Goal: Task Accomplishment & Management: Use online tool/utility

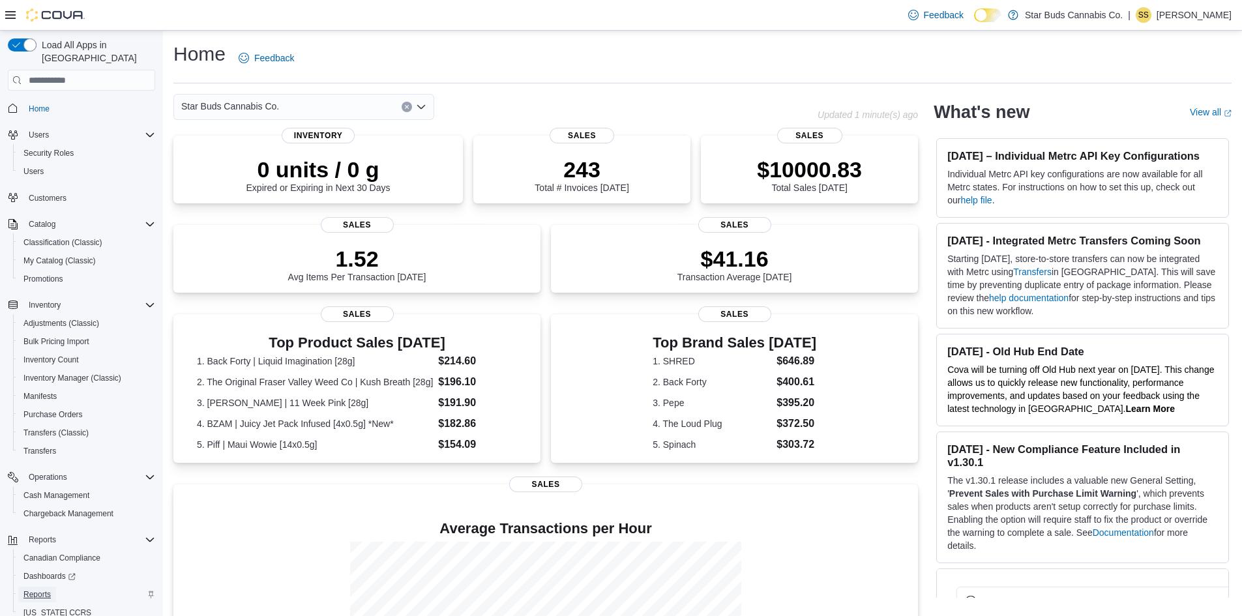
click at [45, 590] on span "Reports" at bounding box center [36, 595] width 27 height 10
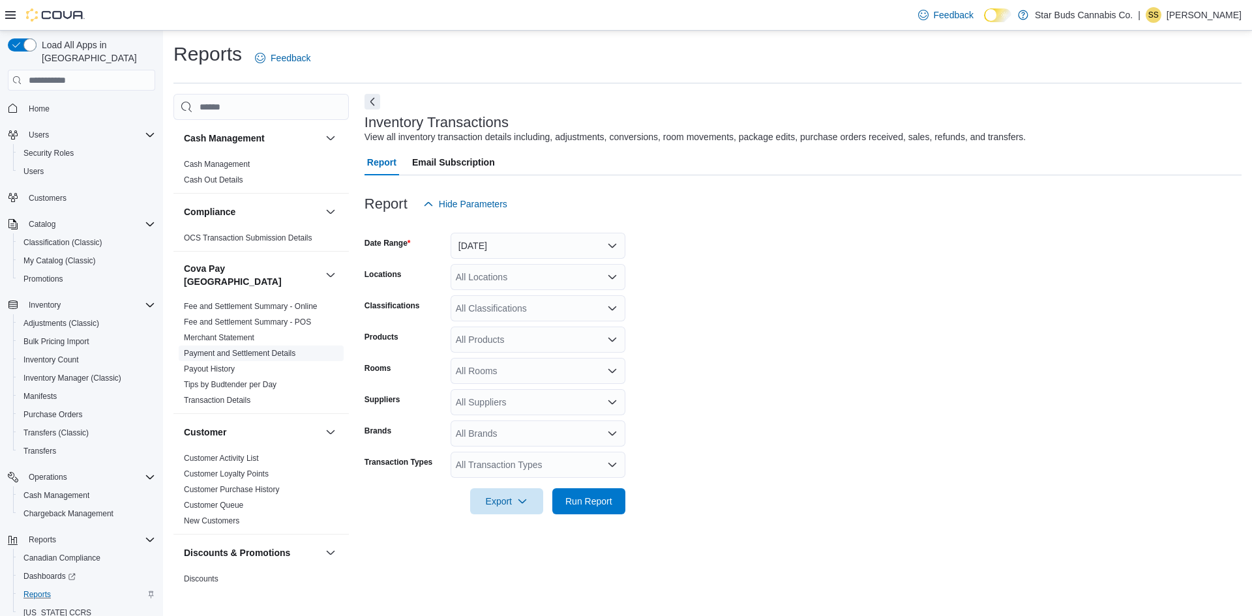
click at [245, 349] on link "Payment and Settlement Details" at bounding box center [240, 353] width 112 height 9
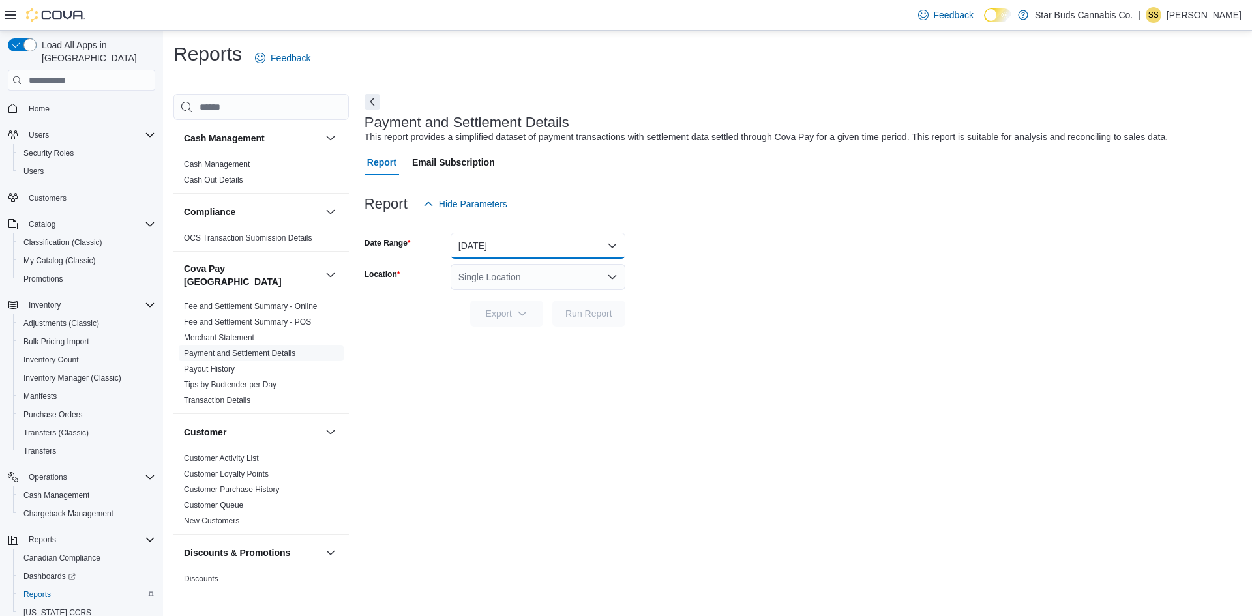
click at [519, 248] on button "[DATE]" at bounding box center [538, 246] width 175 height 26
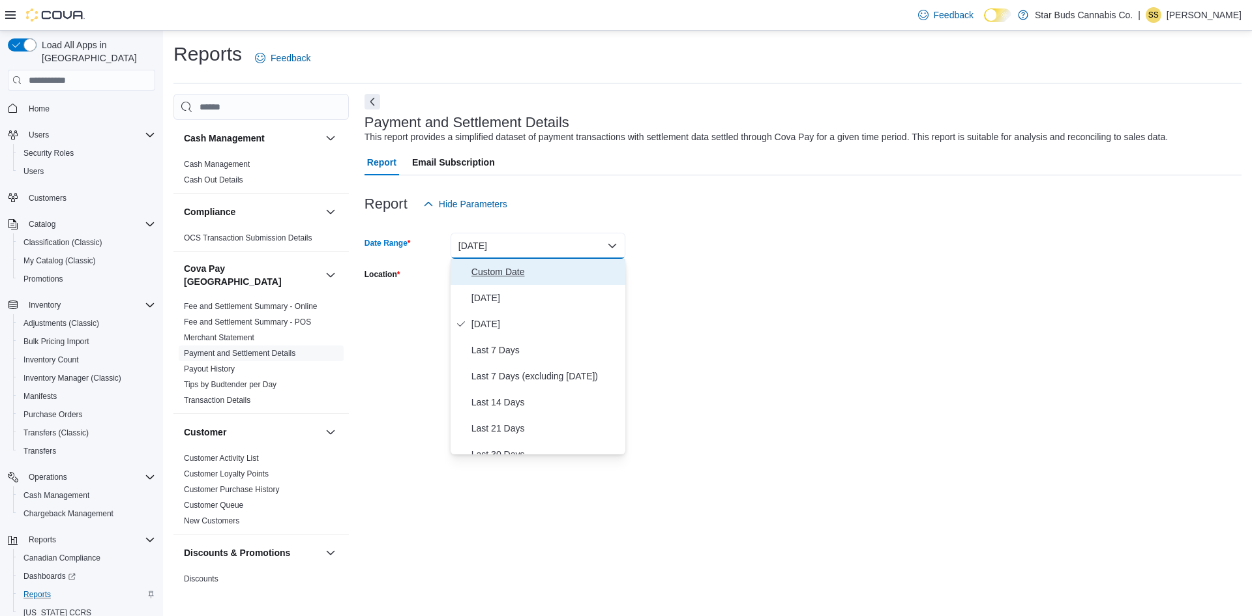
click at [500, 275] on span "Custom Date" at bounding box center [545, 272] width 149 height 16
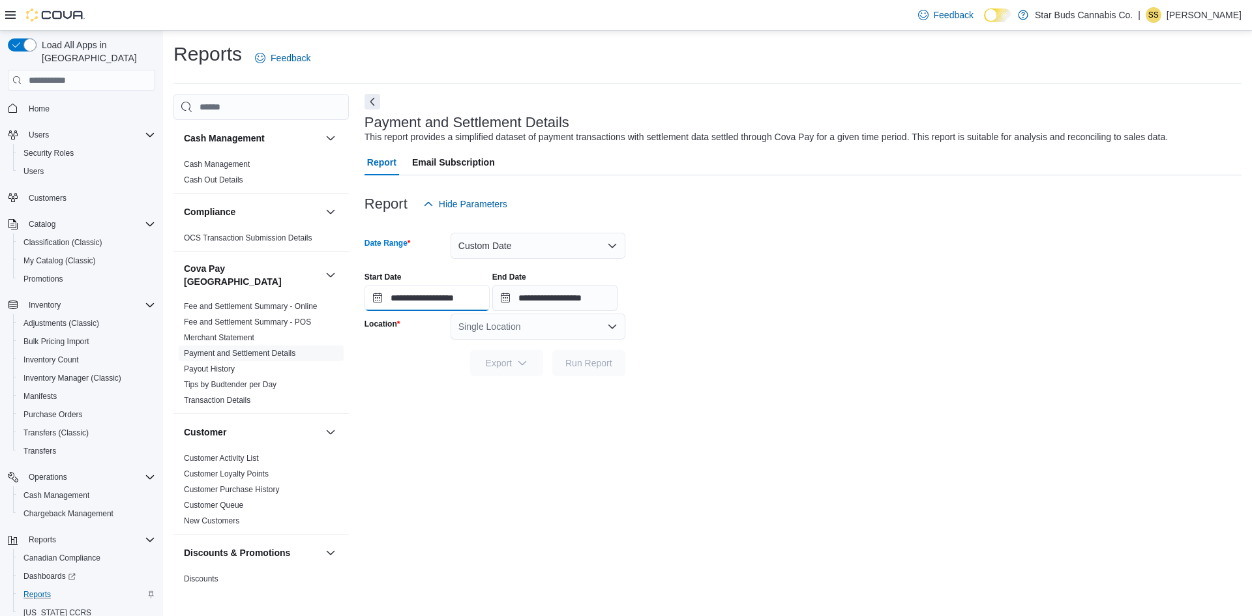
click at [455, 299] on input "**********" at bounding box center [427, 298] width 125 height 26
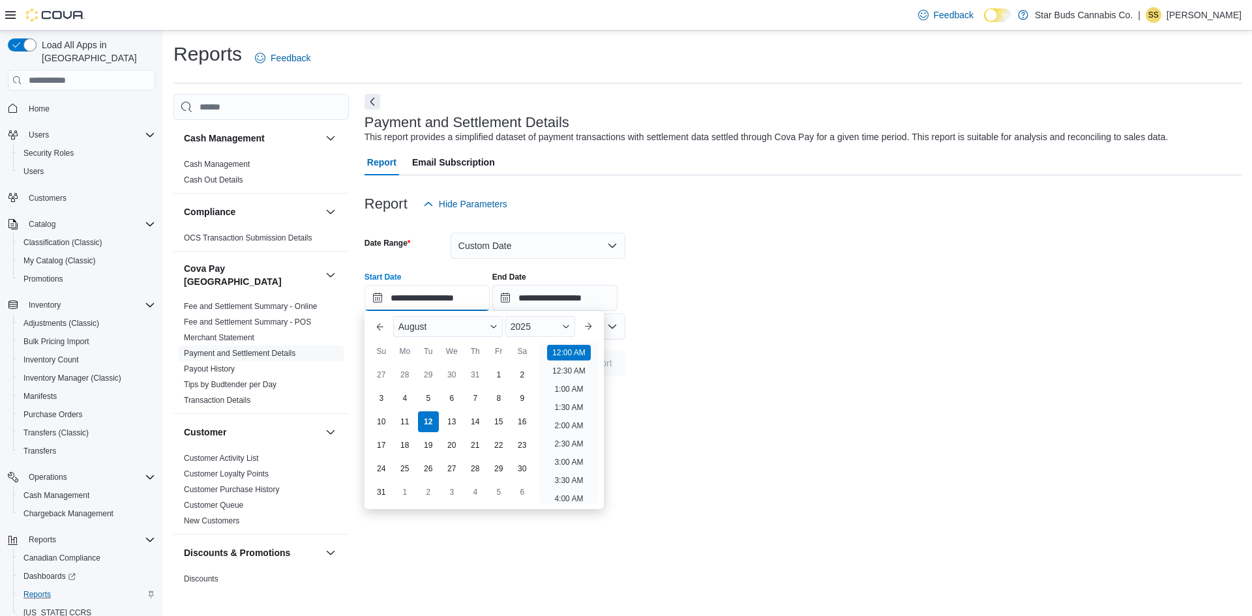
scroll to position [40, 0]
click at [371, 331] on button "Previous Month" at bounding box center [380, 326] width 21 height 21
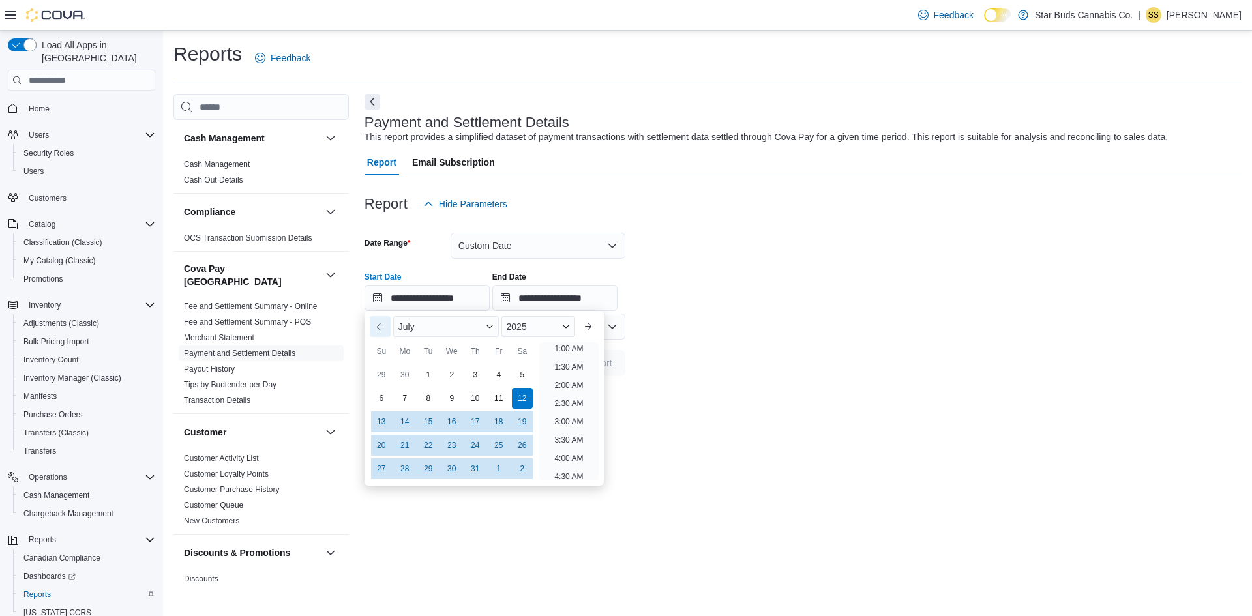
scroll to position [3, 0]
click at [471, 469] on div "31" at bounding box center [475, 469] width 23 height 23
type input "**********"
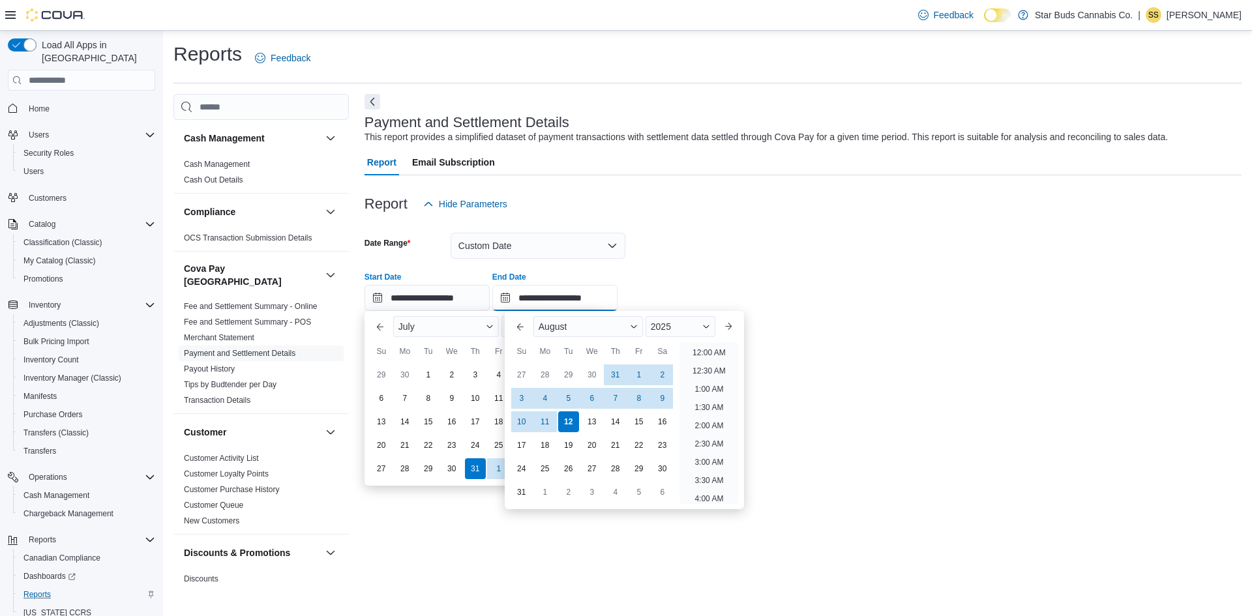
click at [540, 296] on input "**********" at bounding box center [554, 298] width 125 height 26
click at [612, 374] on div "31" at bounding box center [615, 375] width 23 height 23
type input "**********"
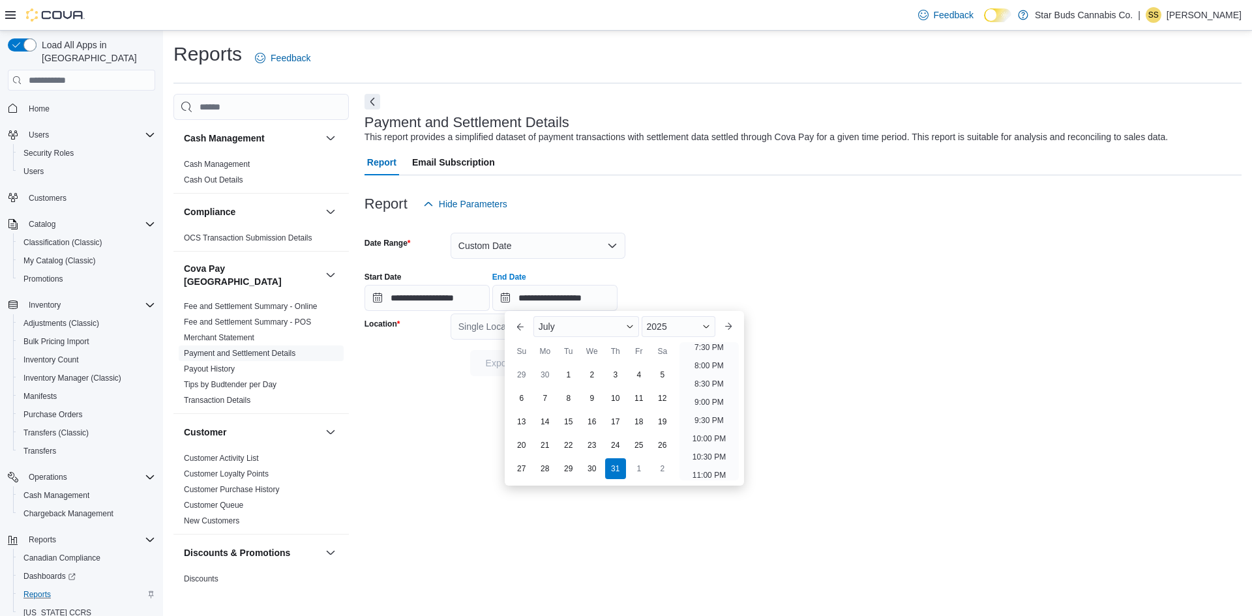
click at [818, 305] on div "**********" at bounding box center [803, 286] width 877 height 50
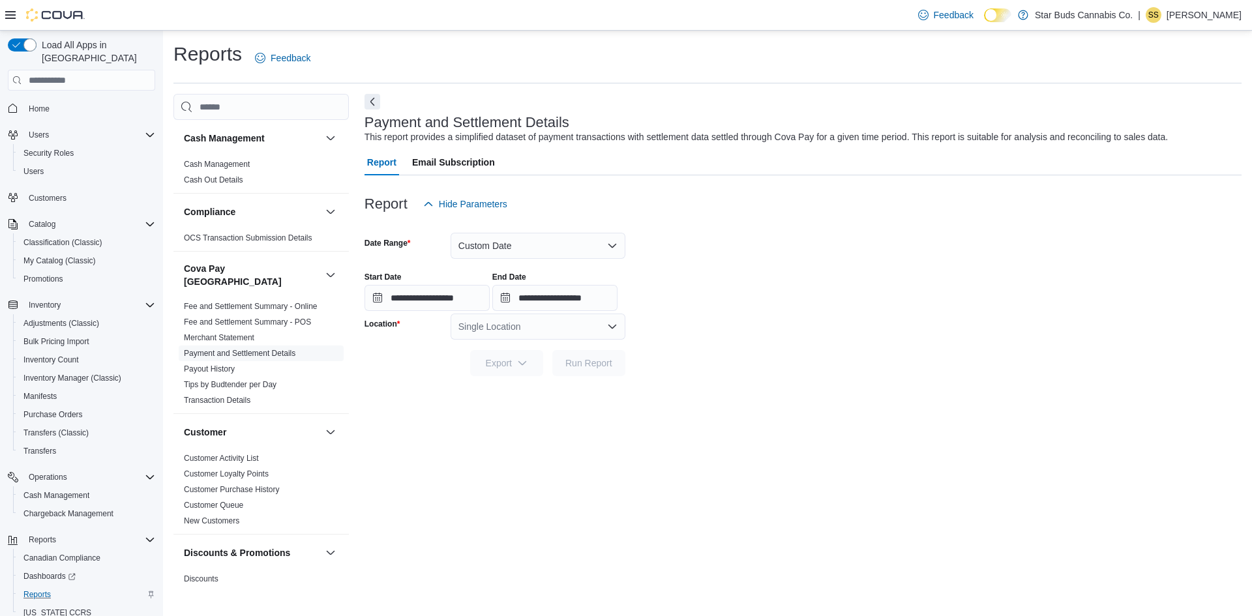
click at [507, 331] on div "Single Location" at bounding box center [538, 327] width 175 height 26
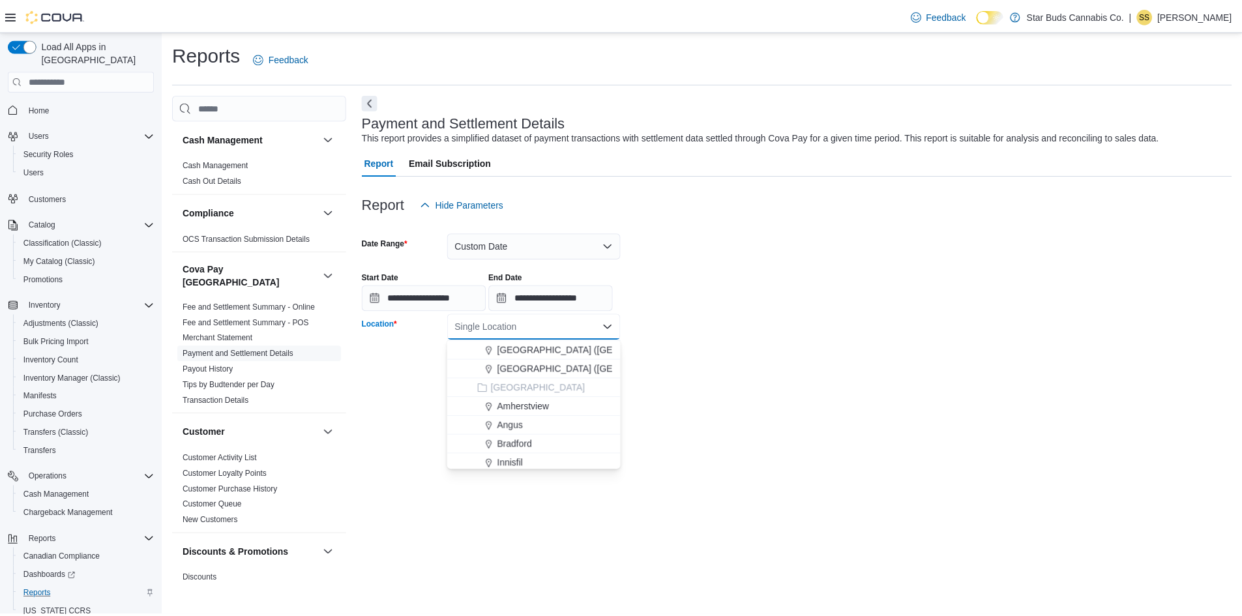
scroll to position [196, 0]
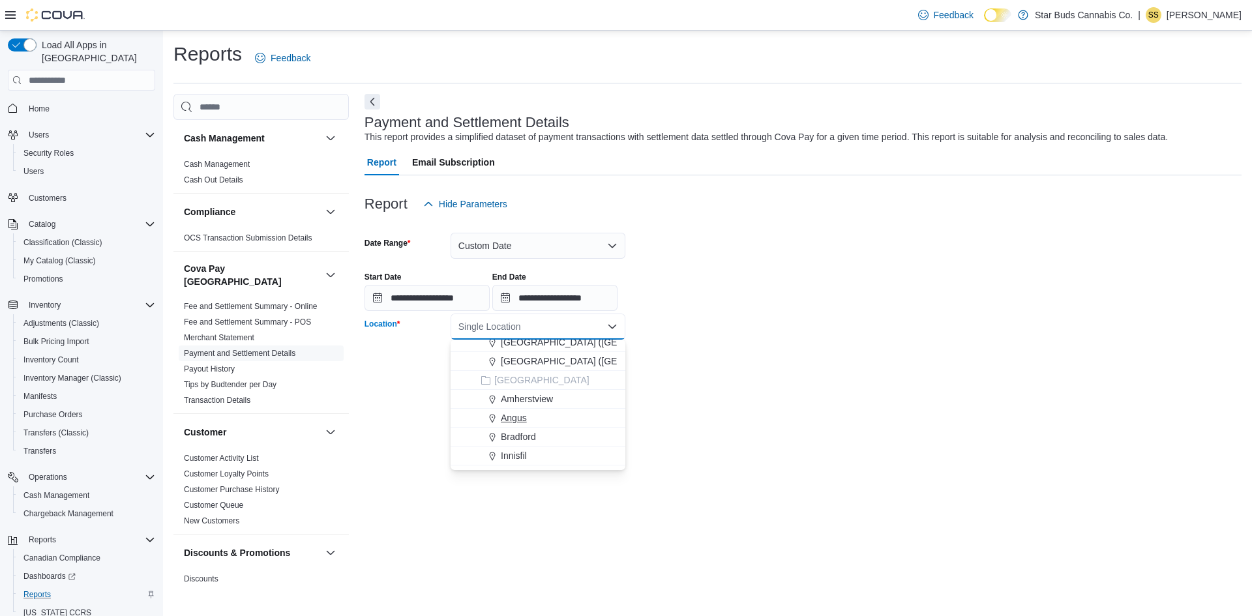
click at [516, 419] on span "Angus" at bounding box center [514, 417] width 26 height 13
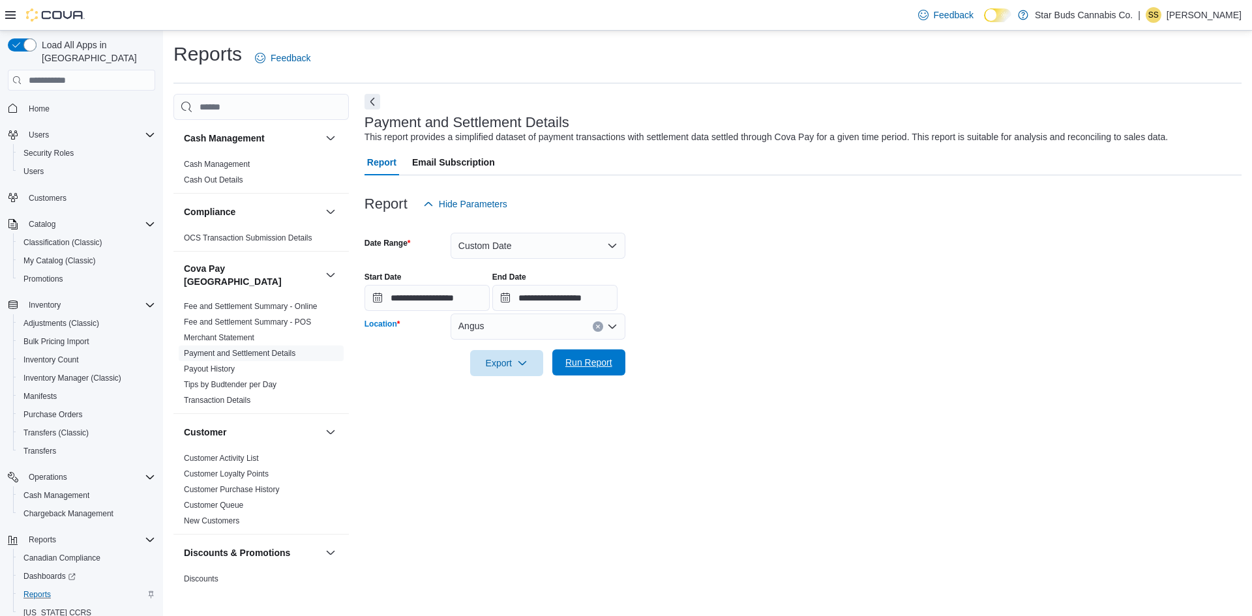
click at [595, 364] on span "Run Report" at bounding box center [588, 362] width 47 height 13
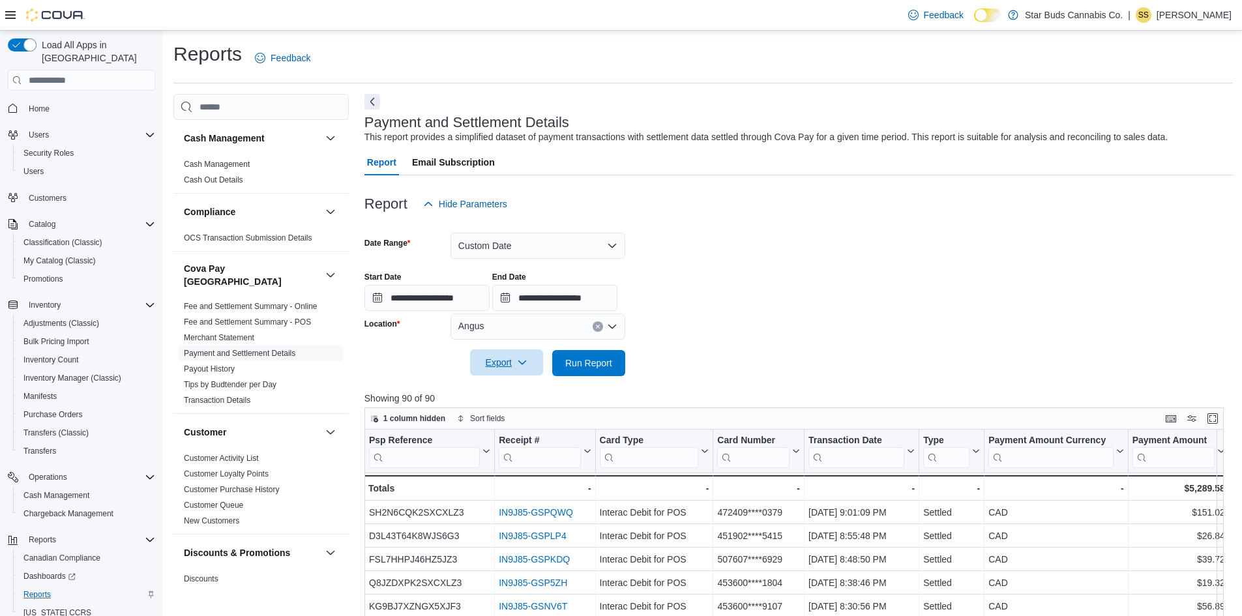
click at [504, 361] on span "Export" at bounding box center [506, 363] width 57 height 26
click at [528, 389] on span "Export to Excel" at bounding box center [508, 389] width 59 height 10
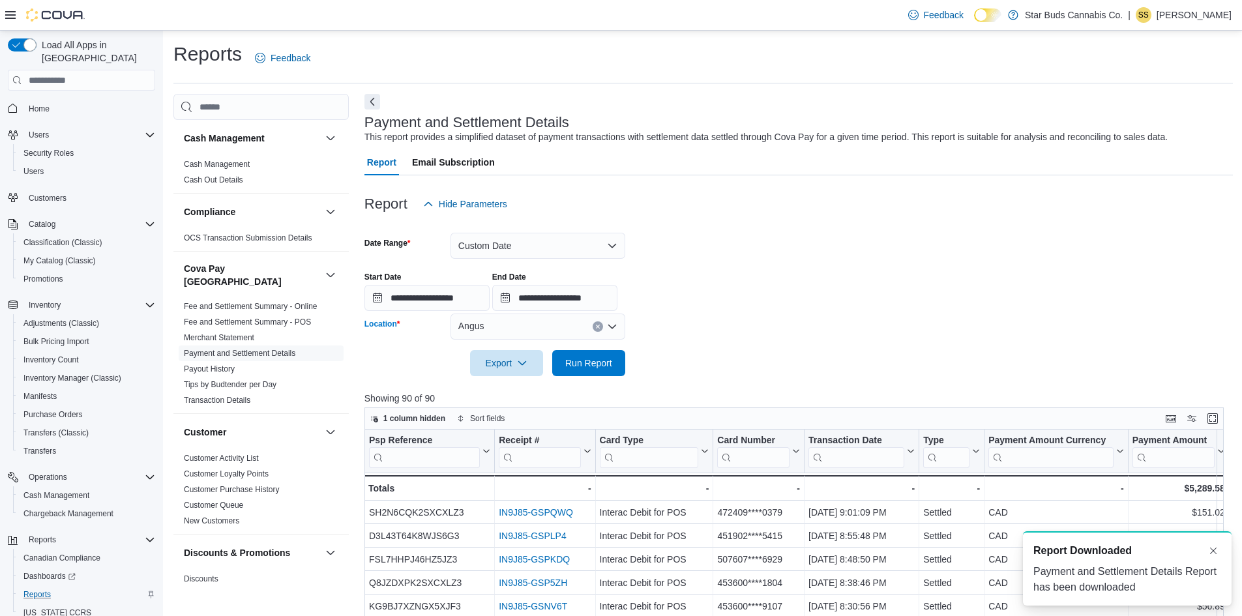
click at [601, 327] on button "Clear input" at bounding box center [598, 326] width 10 height 10
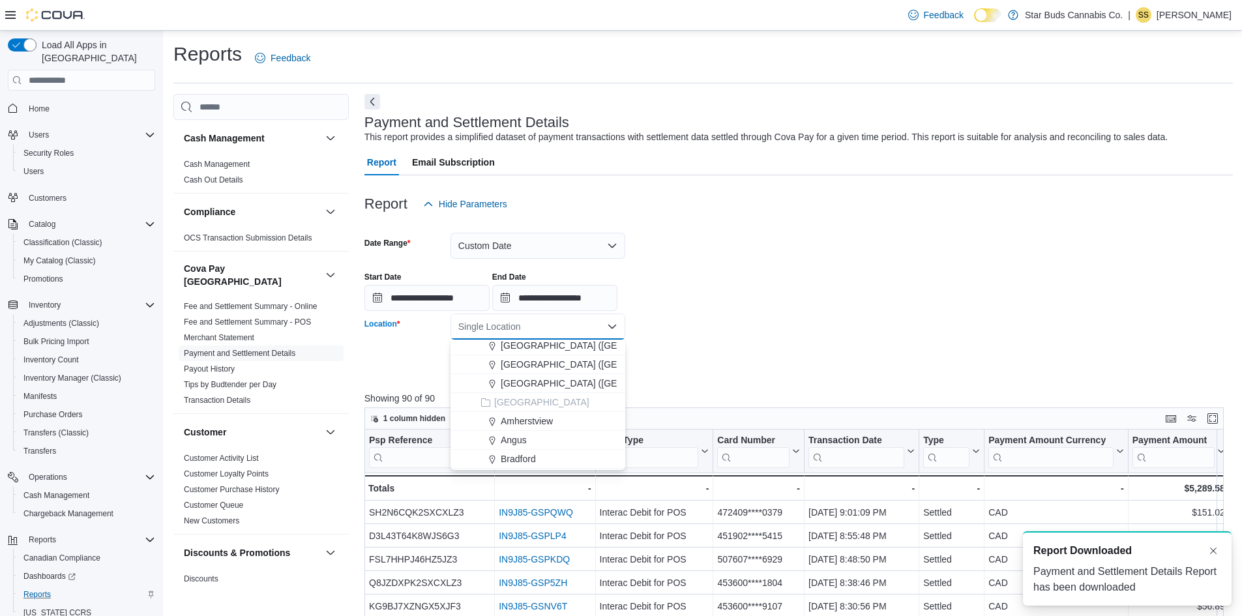
scroll to position [196, 0]
click at [520, 436] on span "Bradford" at bounding box center [518, 436] width 35 height 13
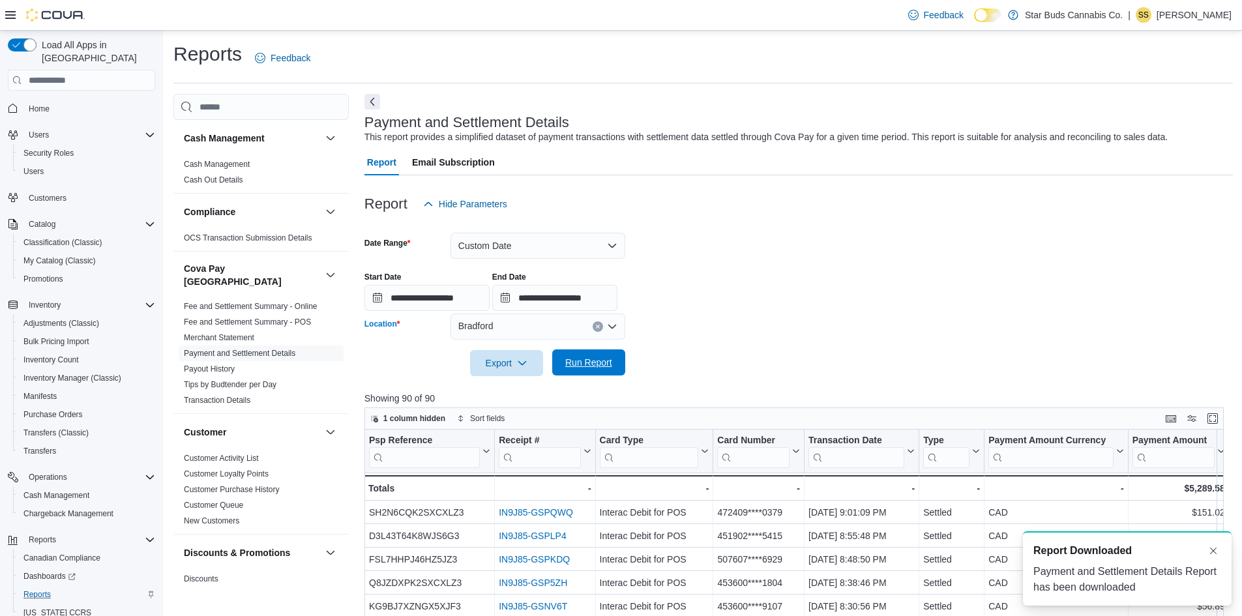
click at [578, 365] on span "Run Report" at bounding box center [588, 362] width 47 height 13
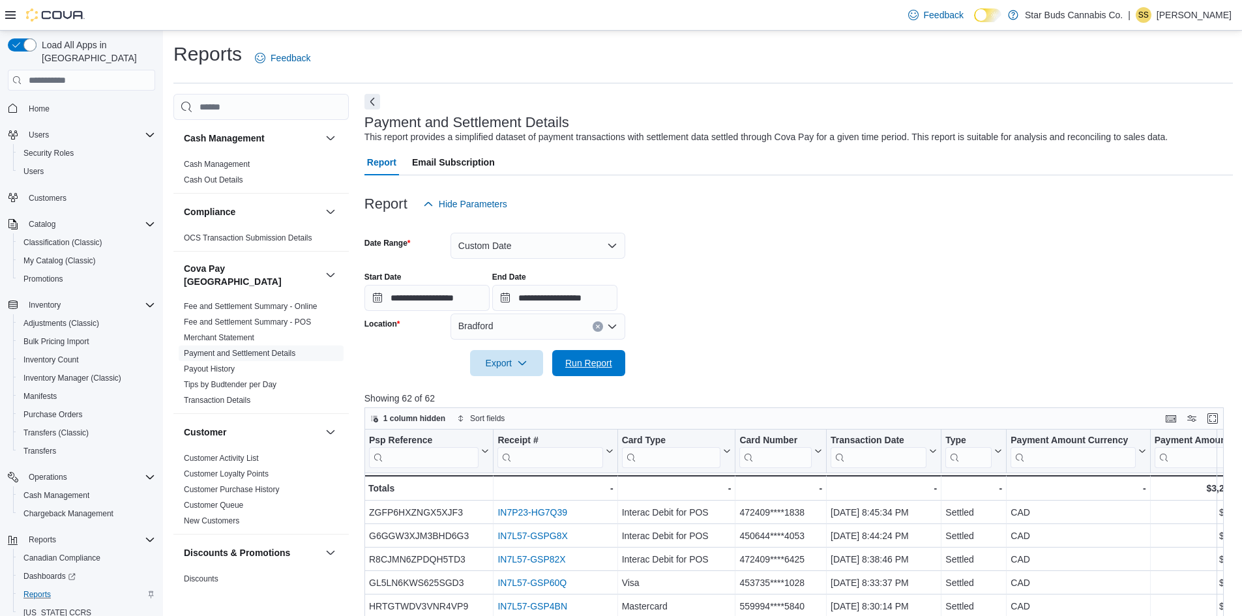
drag, startPoint x: 591, startPoint y: 362, endPoint x: 931, endPoint y: 376, distance: 339.4
click at [591, 362] on span "Run Report" at bounding box center [588, 363] width 47 height 13
click at [513, 372] on span "Export" at bounding box center [506, 363] width 57 height 26
click at [519, 398] on button "Export to Excel" at bounding box center [508, 389] width 74 height 26
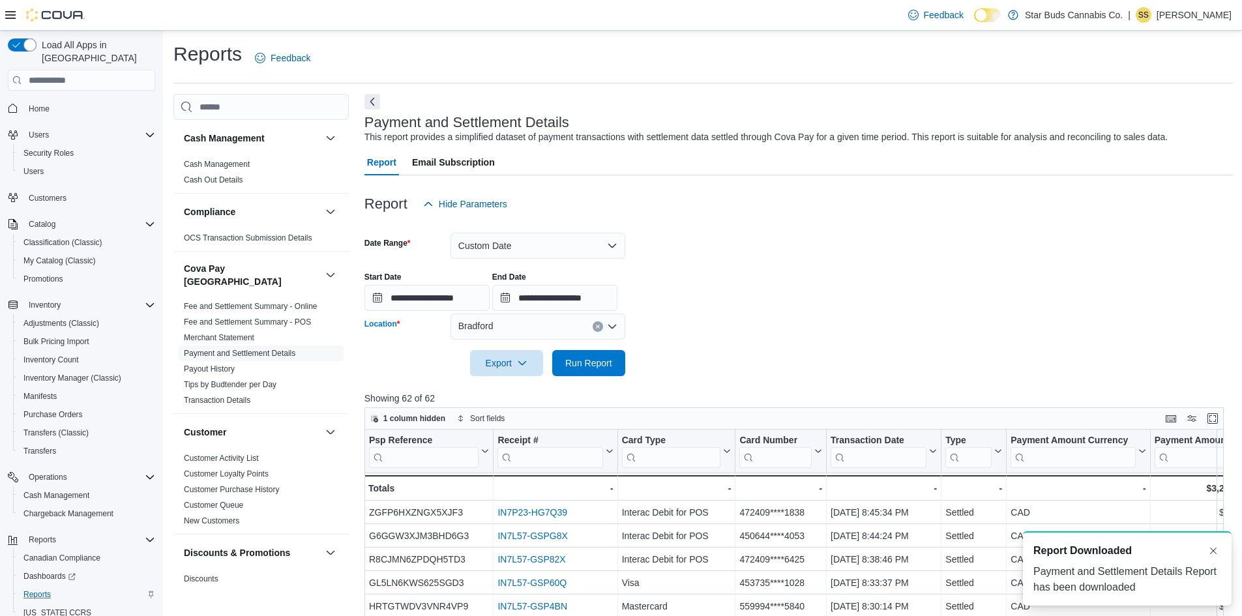
click at [503, 335] on div "Bradford" at bounding box center [538, 327] width 175 height 26
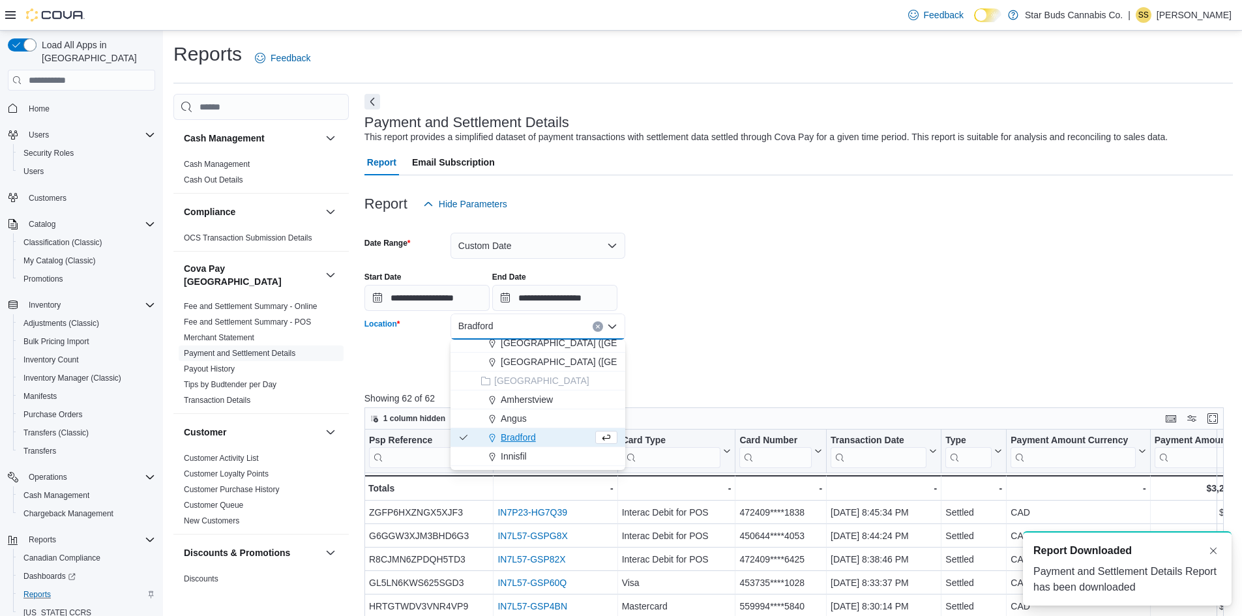
scroll to position [196, 0]
click at [517, 460] on span "Innisfil" at bounding box center [514, 455] width 26 height 13
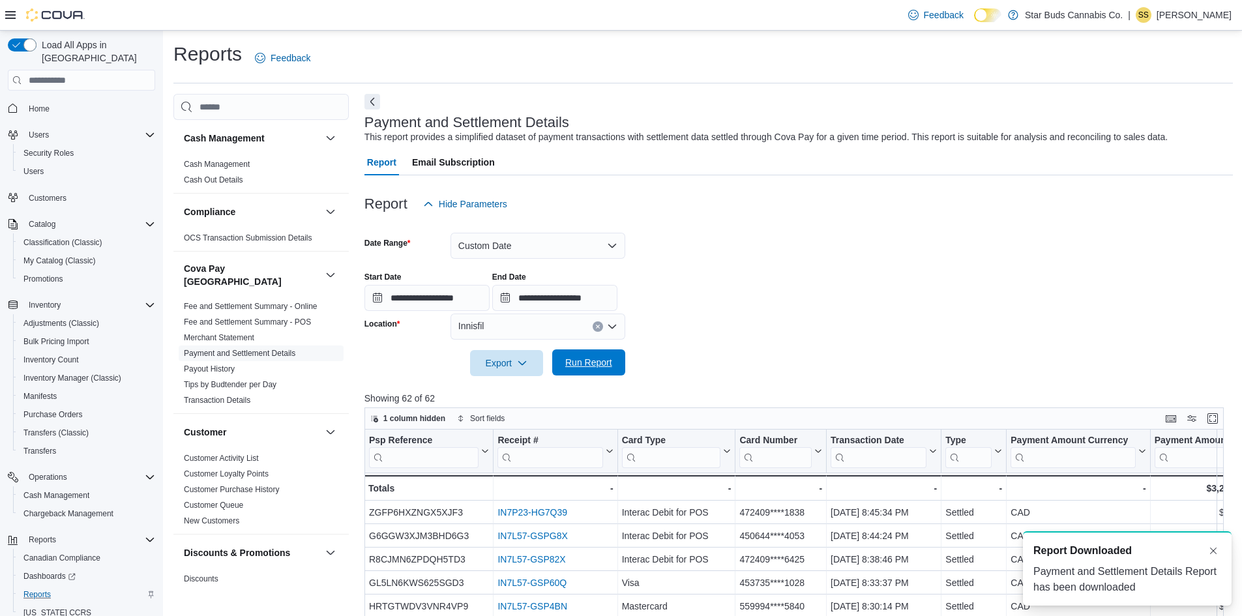
click at [587, 363] on span "Run Report" at bounding box center [588, 362] width 47 height 13
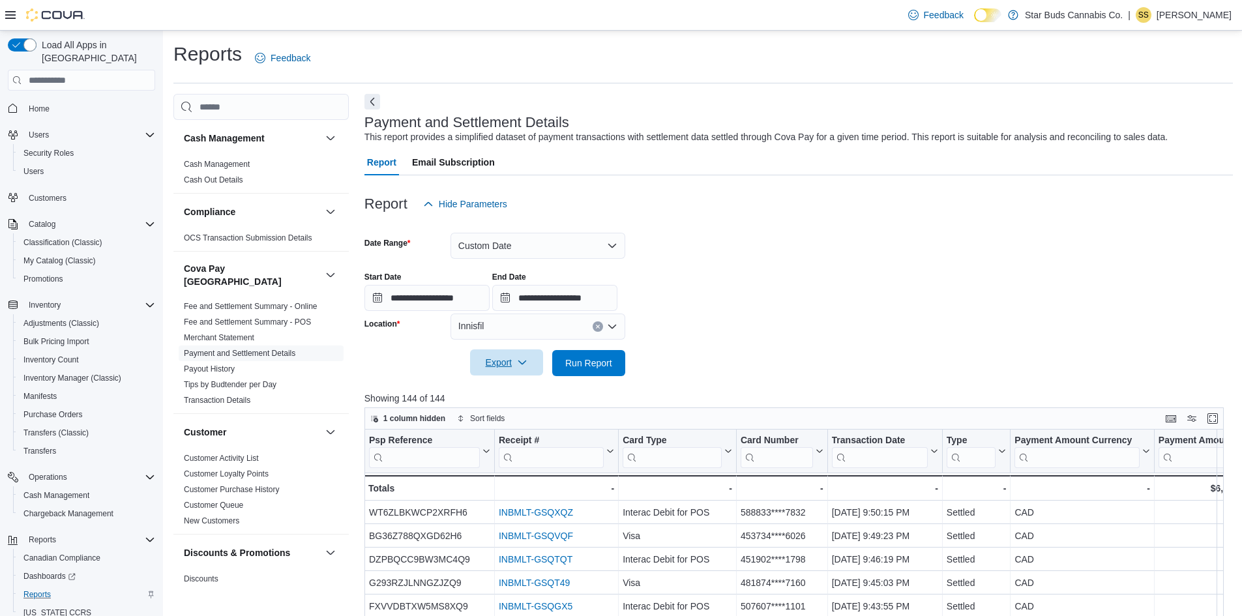
click at [524, 367] on icon "button" at bounding box center [522, 362] width 10 height 10
click at [528, 397] on button "Export to Excel" at bounding box center [508, 389] width 74 height 26
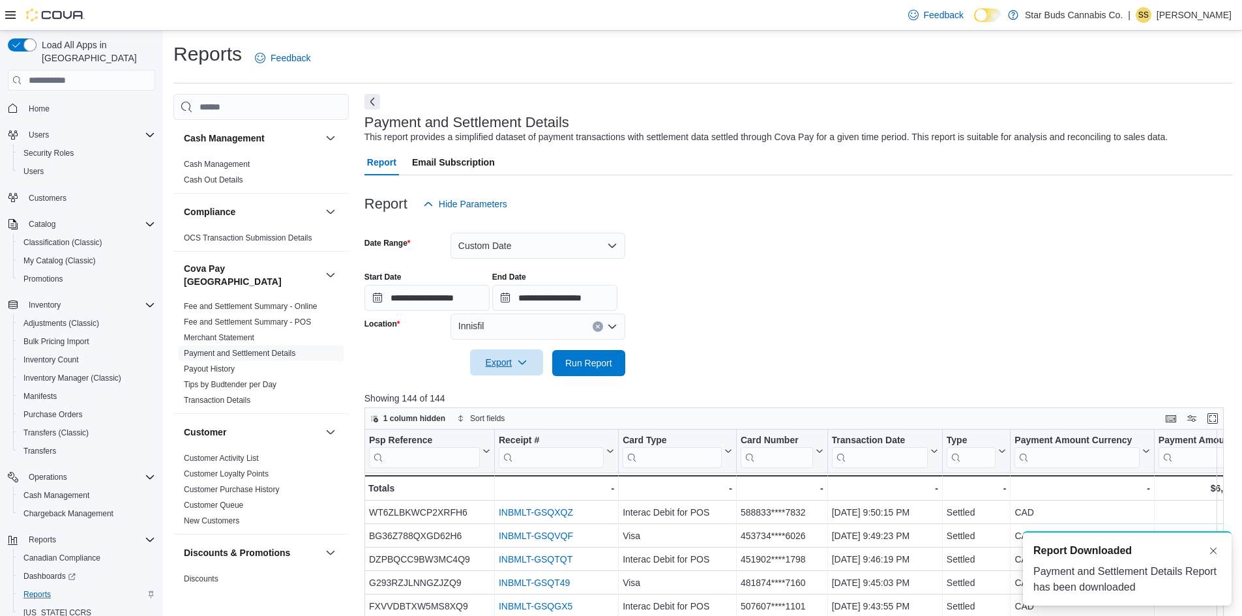
drag, startPoint x: 600, startPoint y: 326, endPoint x: 582, endPoint y: 330, distance: 18.0
click at [600, 326] on icon "Clear input" at bounding box center [597, 326] width 5 height 5
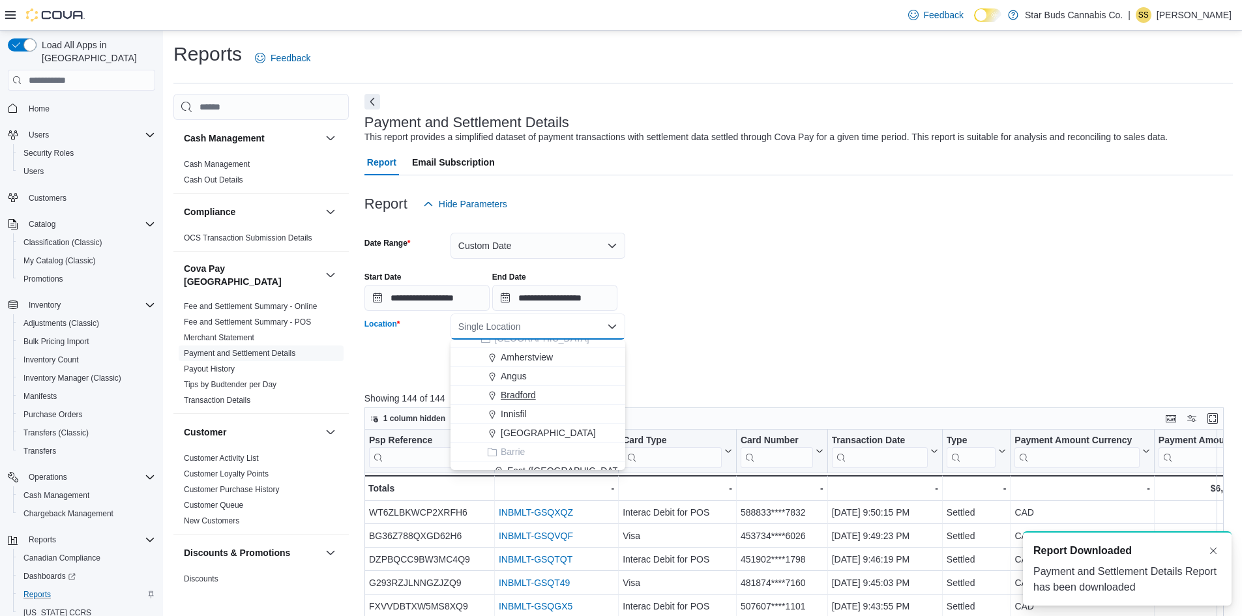
scroll to position [261, 0]
click at [523, 413] on span "[GEOGRAPHIC_DATA]" at bounding box center [548, 409] width 95 height 13
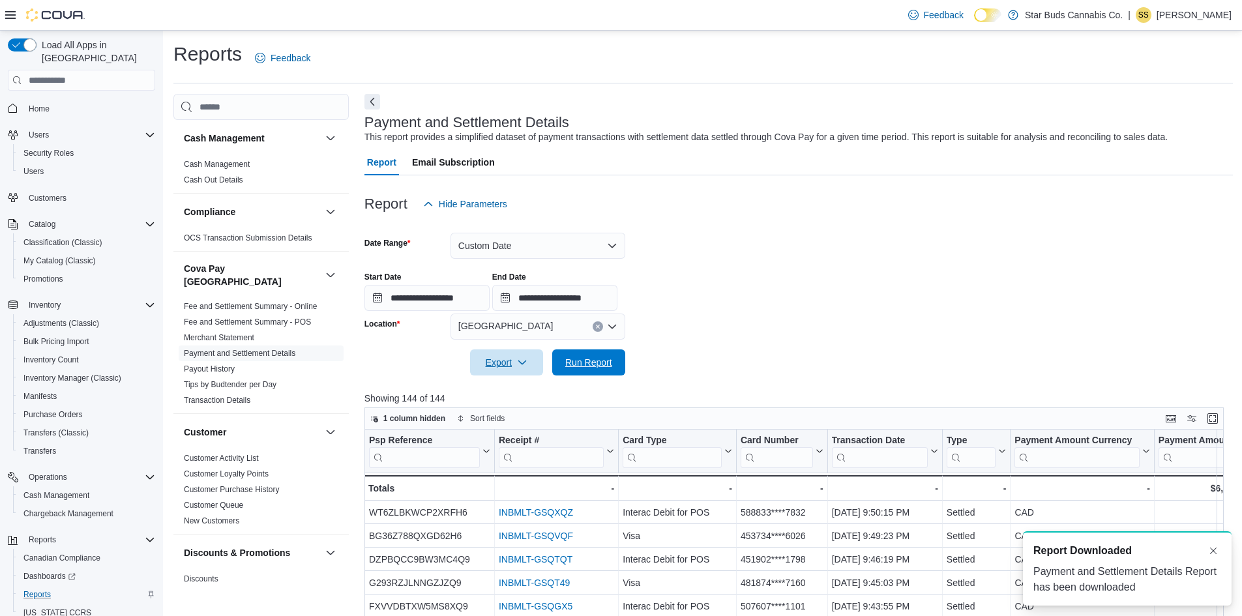
click at [584, 368] on span "Run Report" at bounding box center [588, 362] width 47 height 13
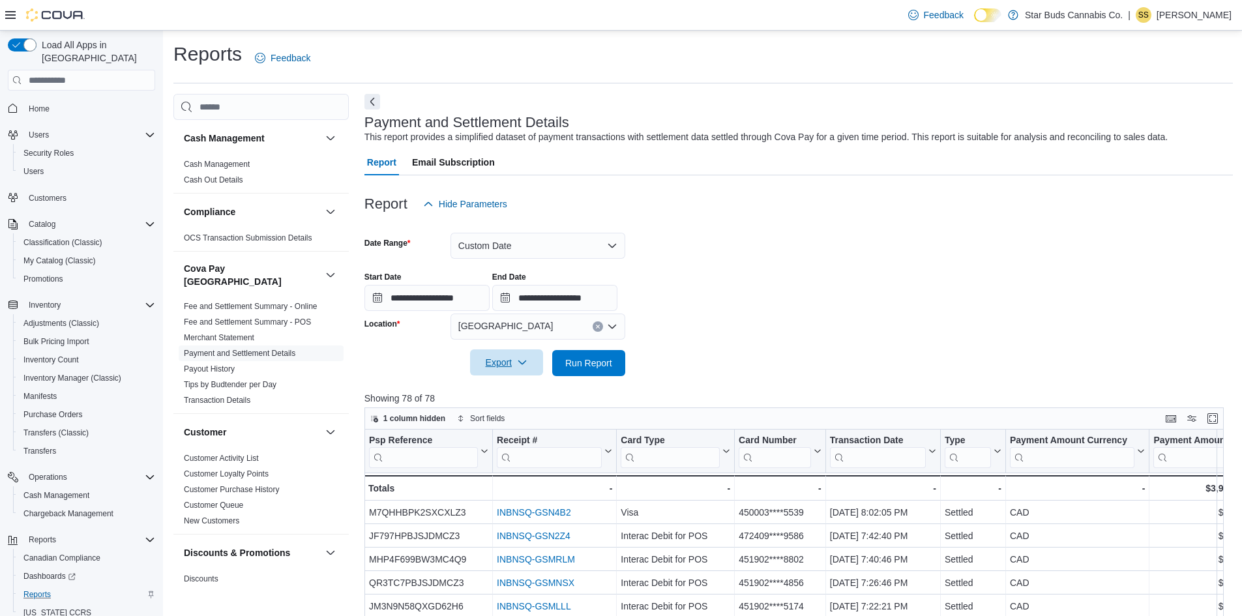
click at [505, 364] on span "Export" at bounding box center [506, 363] width 57 height 26
click at [522, 393] on span "Export to Excel" at bounding box center [508, 389] width 59 height 10
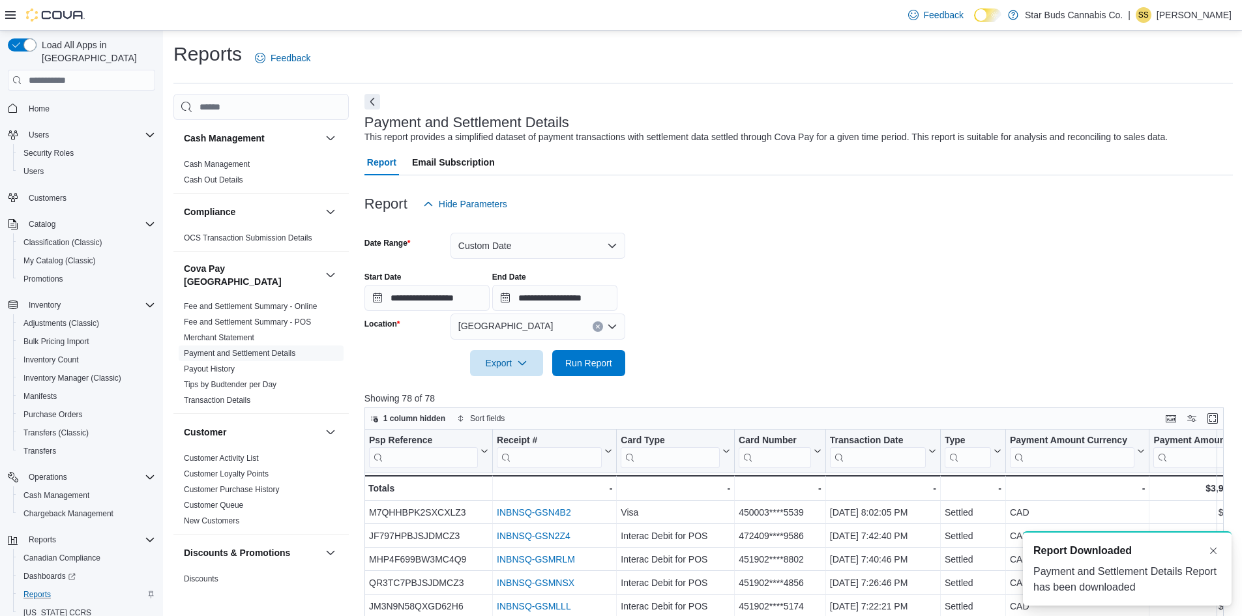
click at [530, 332] on div "[GEOGRAPHIC_DATA]" at bounding box center [538, 327] width 175 height 26
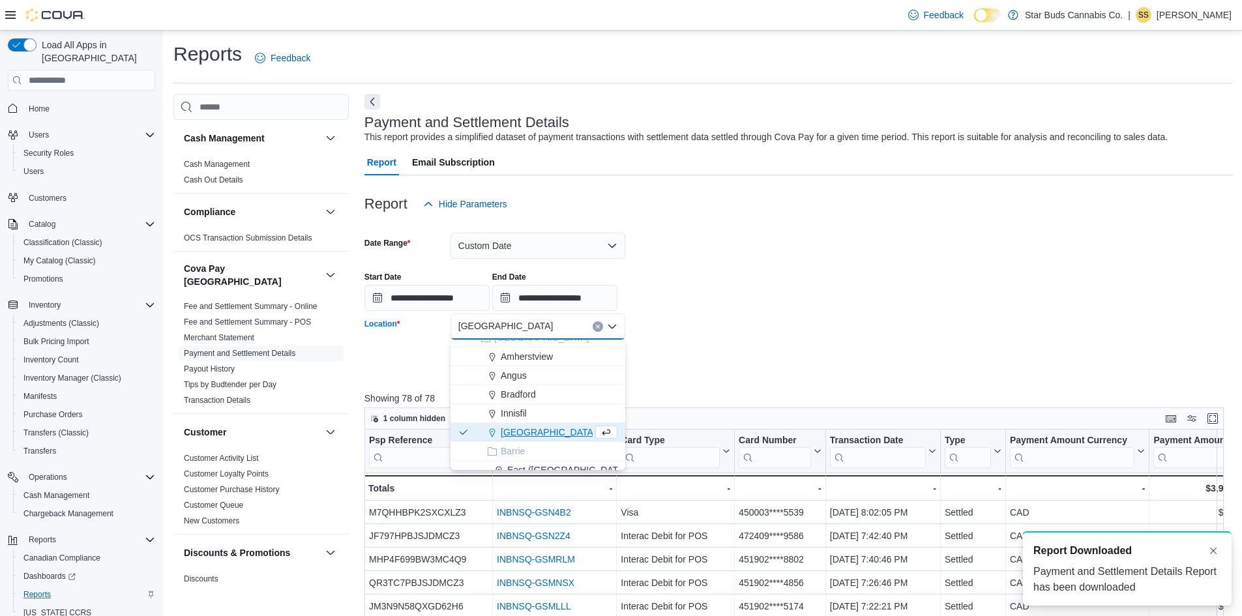
scroll to position [286, 0]
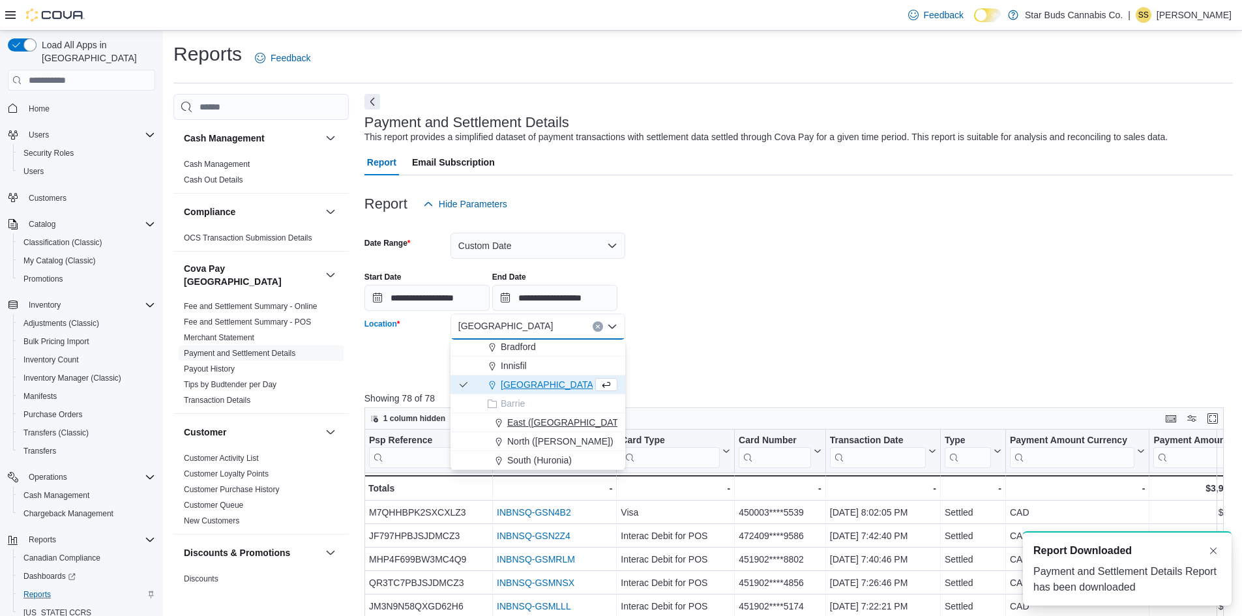
click at [519, 427] on span "East ([GEOGRAPHIC_DATA])" at bounding box center [568, 422] width 122 height 13
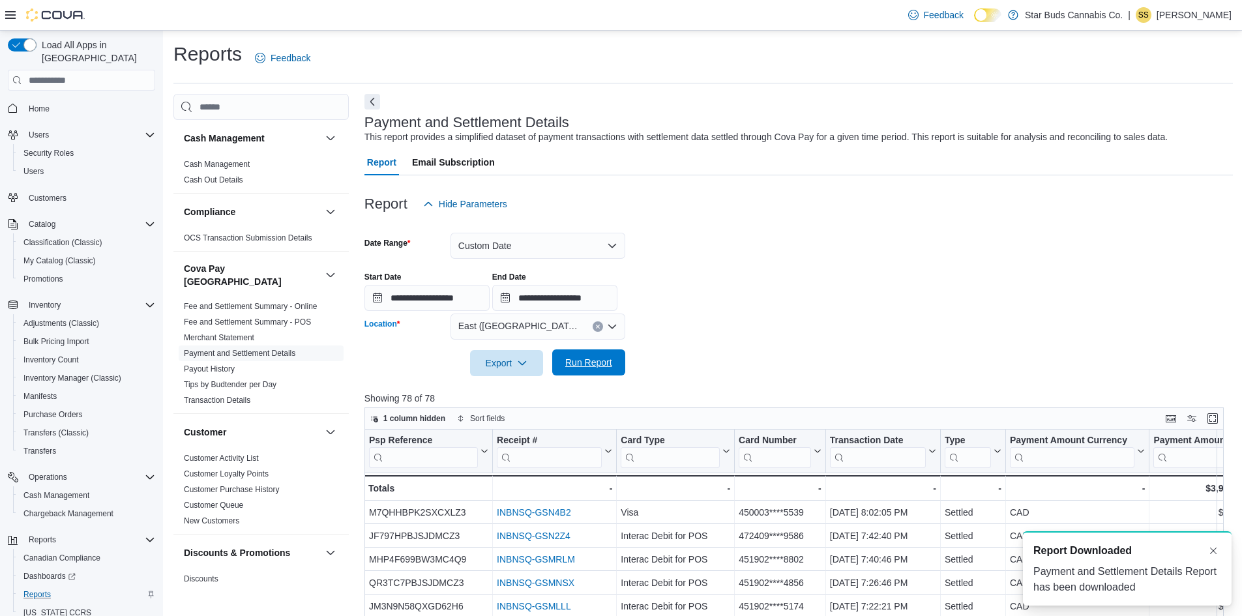
click at [596, 363] on span "Run Report" at bounding box center [588, 362] width 47 height 13
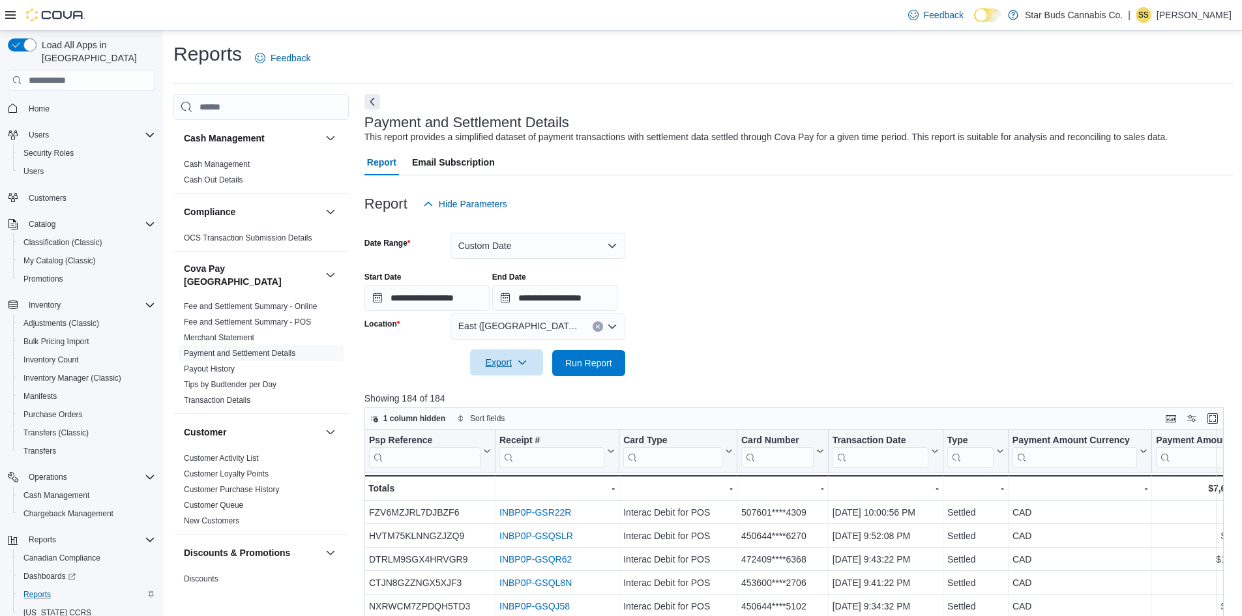
click at [525, 364] on icon "button" at bounding box center [522, 362] width 10 height 10
click at [532, 395] on button "Export to Excel" at bounding box center [508, 389] width 74 height 26
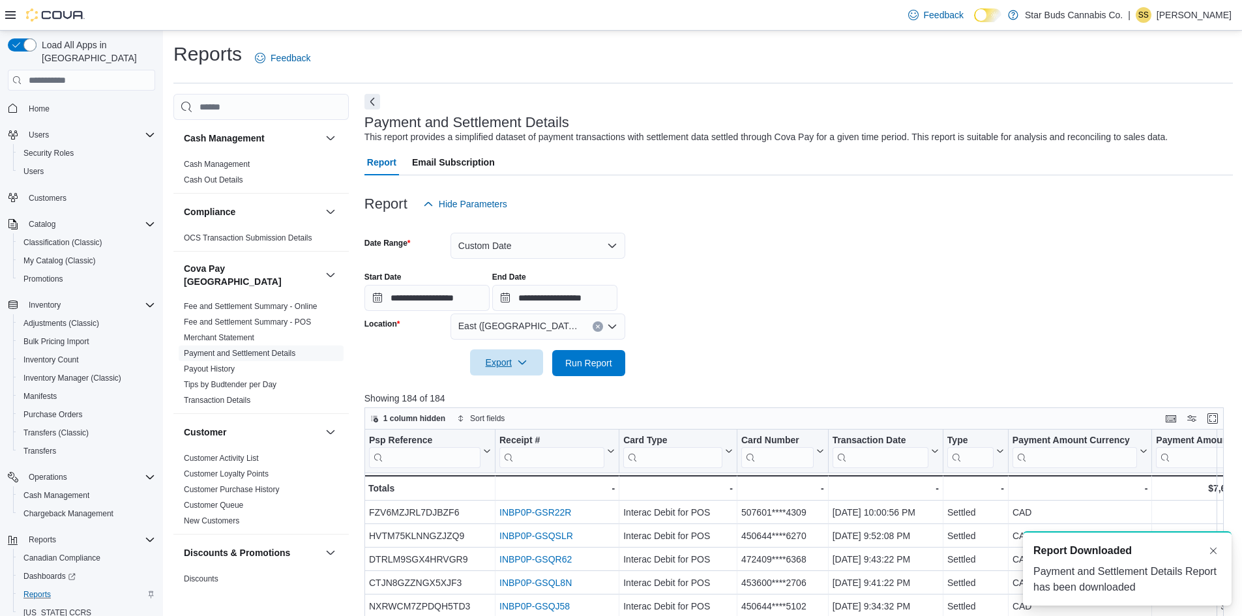
click at [598, 325] on icon "Clear input" at bounding box center [597, 326] width 5 height 5
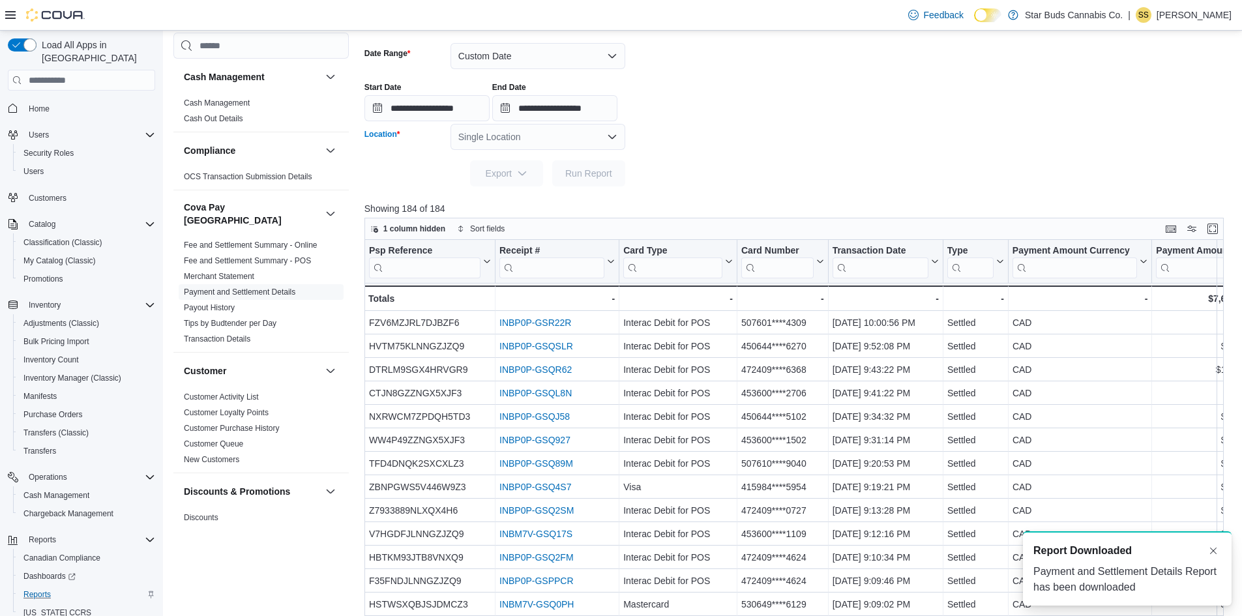
scroll to position [34, 0]
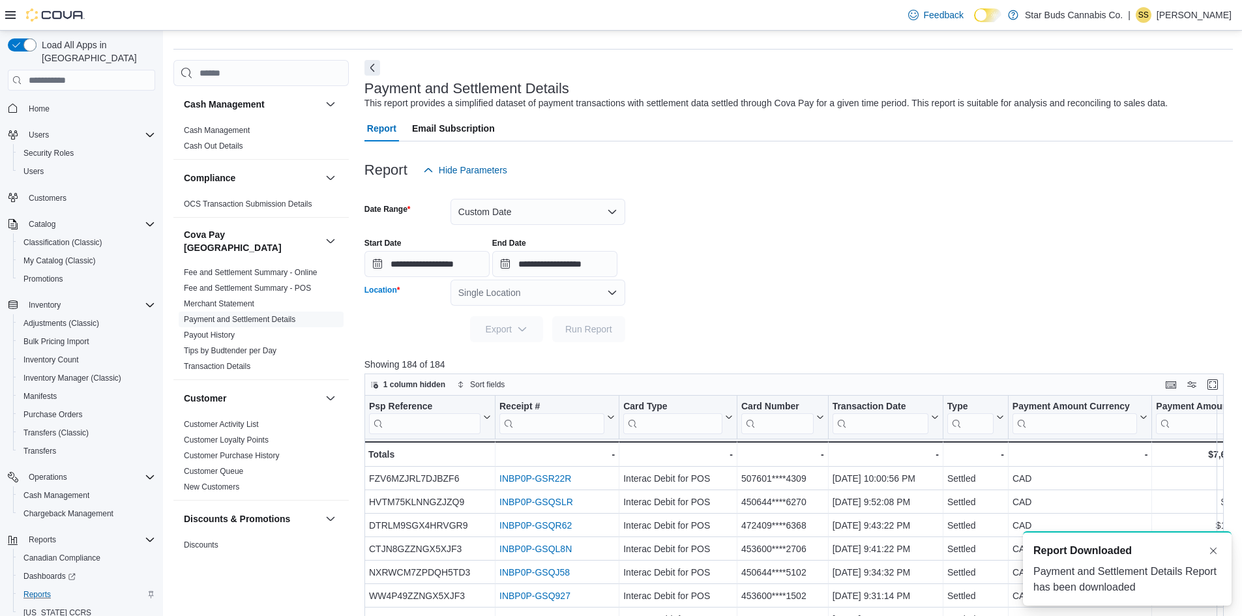
click at [540, 293] on div "Single Location Combo box. Selected. Combo box input. Single Location. Type som…" at bounding box center [538, 293] width 175 height 26
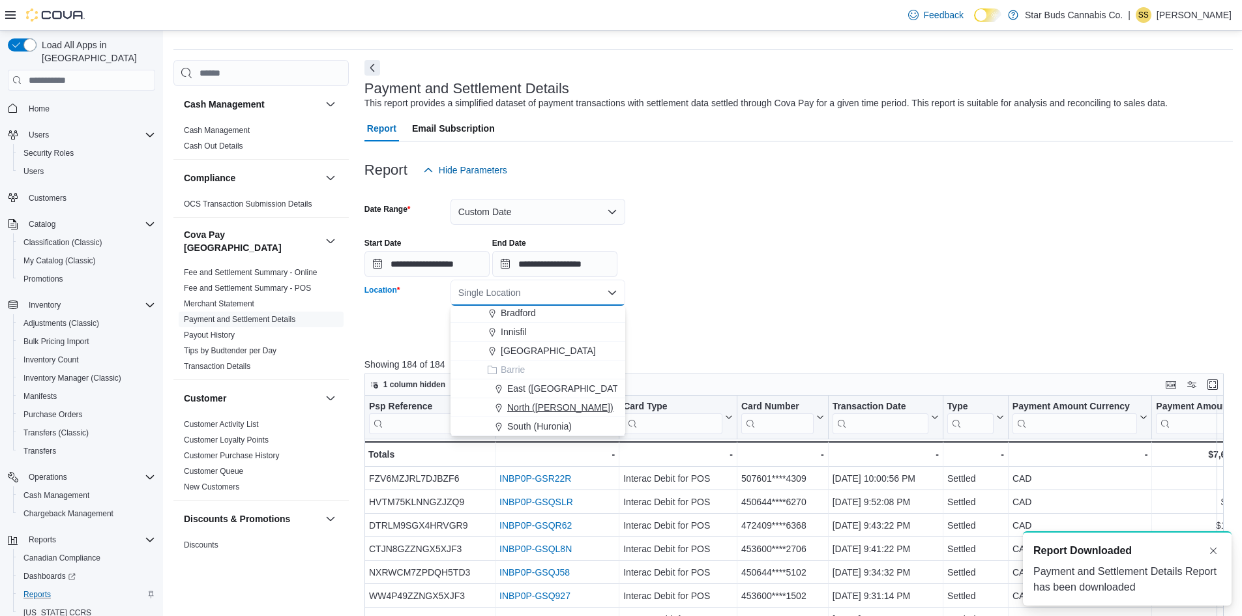
click at [551, 408] on span "North ([PERSON_NAME])" at bounding box center [560, 407] width 106 height 13
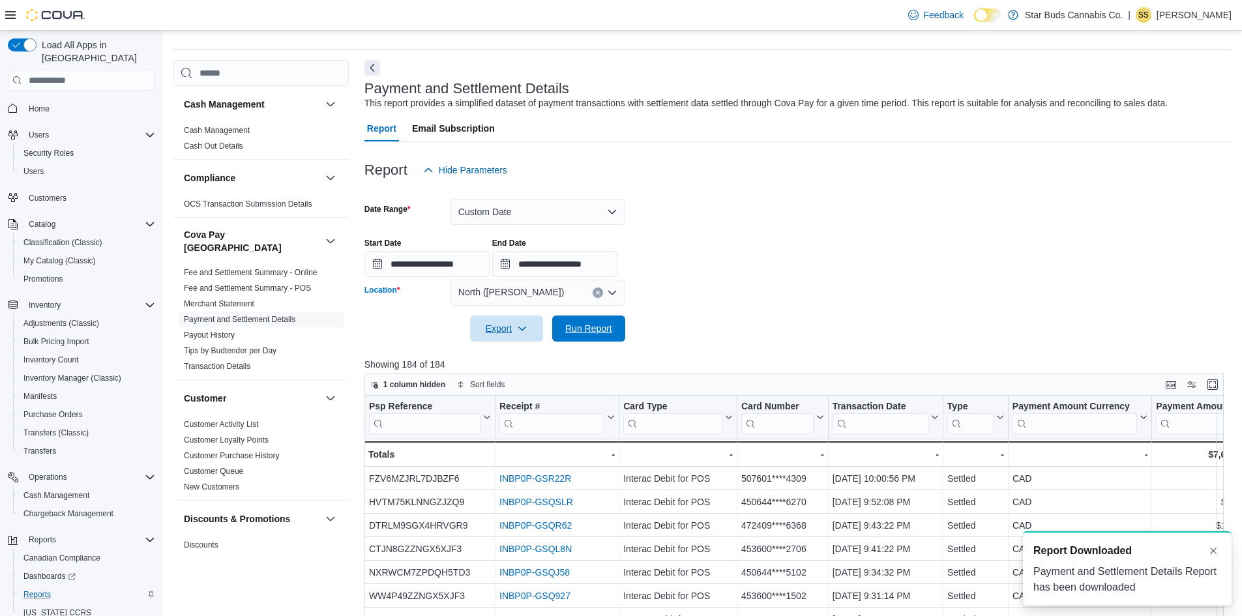
click at [579, 335] on span "Run Report" at bounding box center [588, 328] width 47 height 13
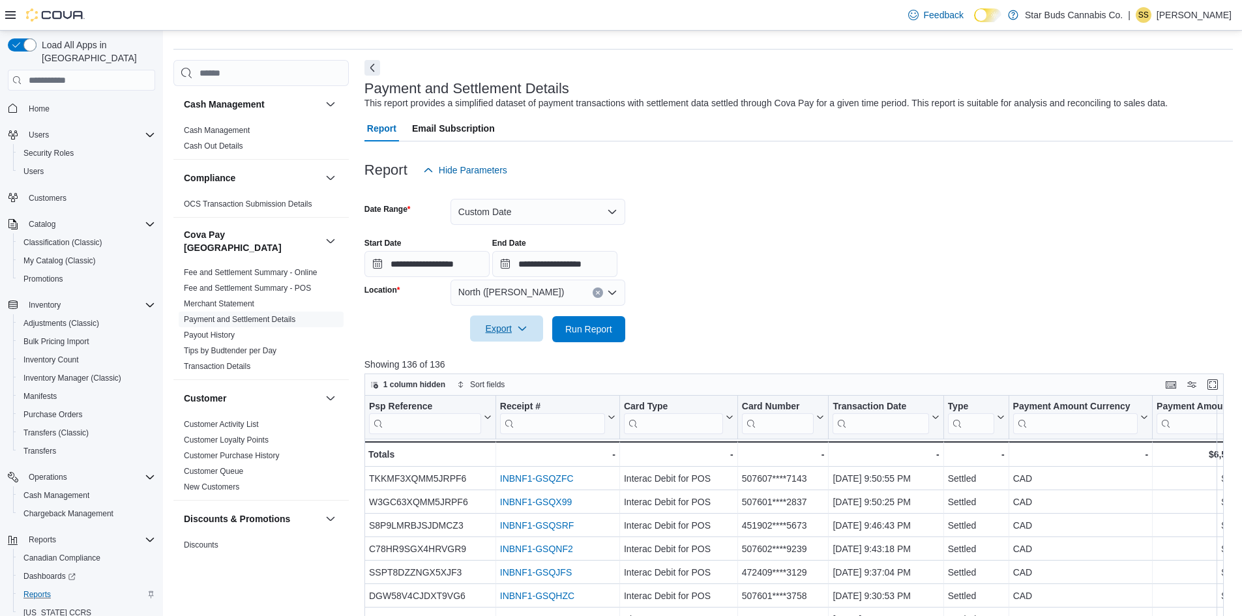
click at [505, 336] on span "Export" at bounding box center [506, 329] width 57 height 26
click at [528, 357] on span "Export to Excel" at bounding box center [508, 355] width 59 height 10
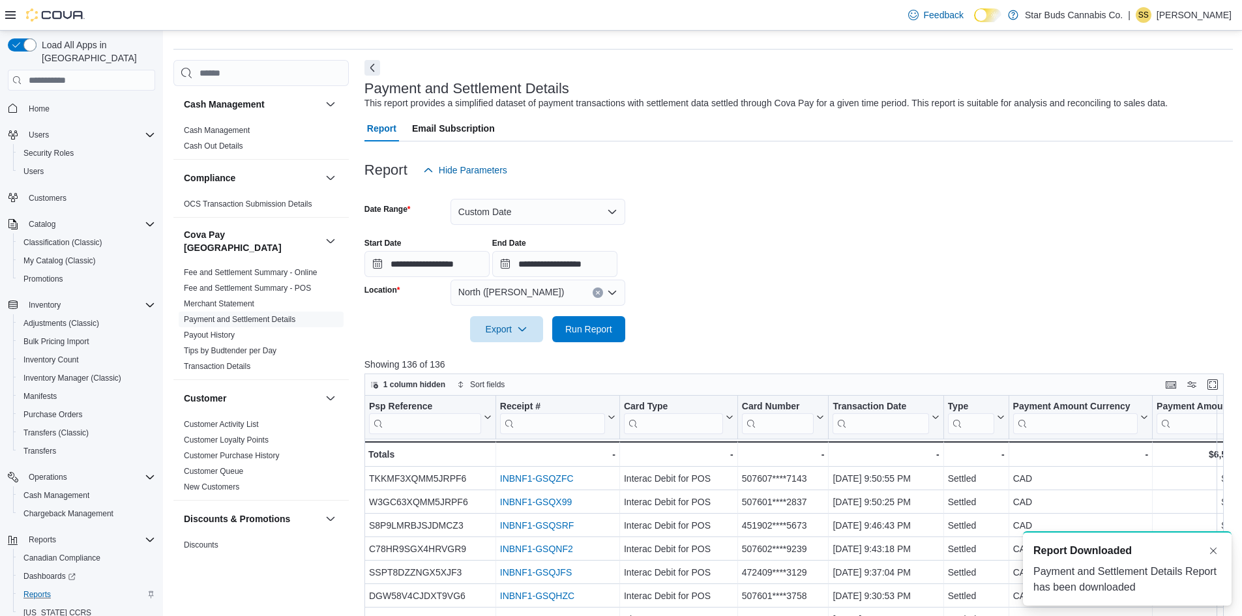
click at [597, 294] on icon "Clear input" at bounding box center [597, 292] width 3 height 3
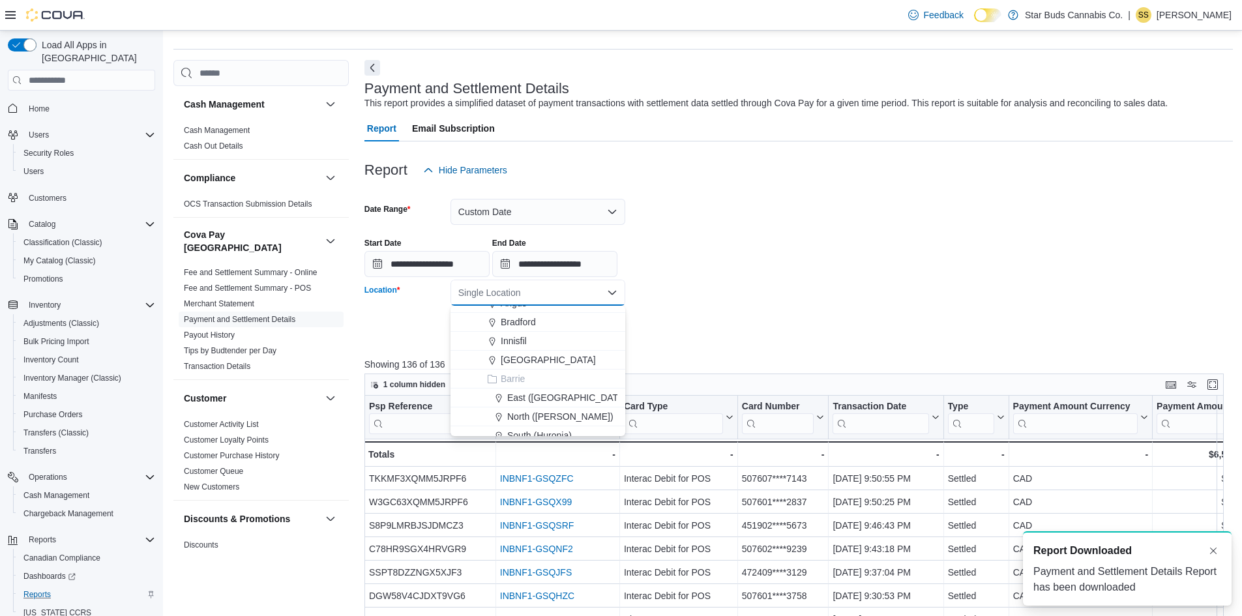
scroll to position [286, 0]
drag, startPoint x: 520, startPoint y: 429, endPoint x: 548, endPoint y: 400, distance: 40.6
click at [520, 428] on span "South (Huronia)" at bounding box center [539, 426] width 65 height 13
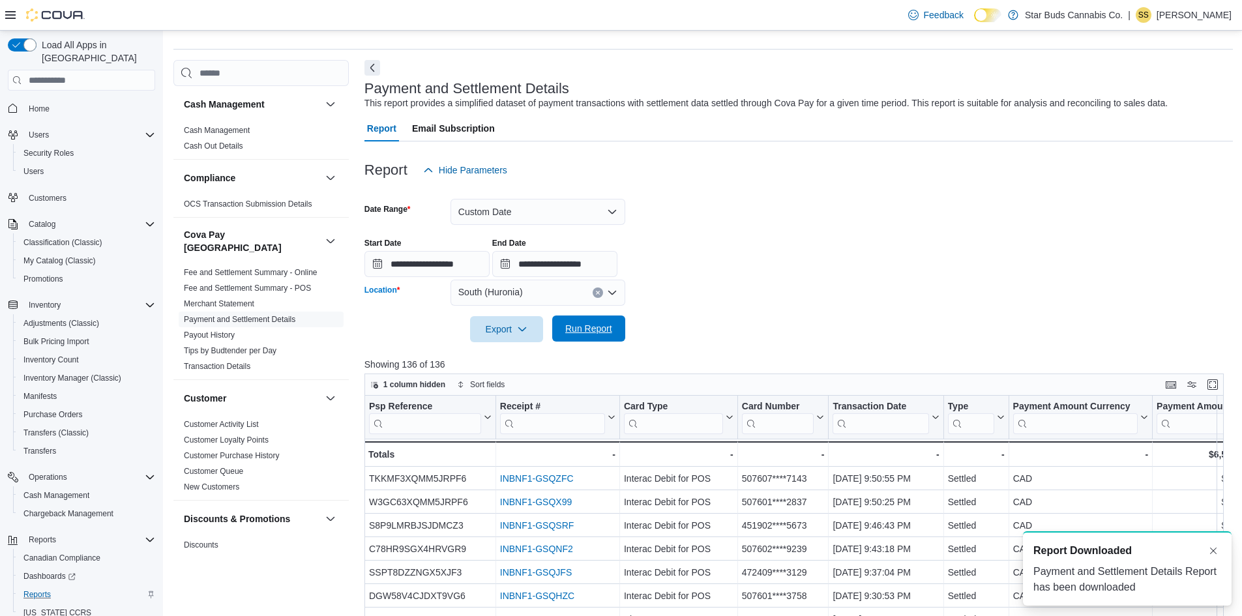
click at [596, 326] on span "Run Report" at bounding box center [588, 328] width 47 height 13
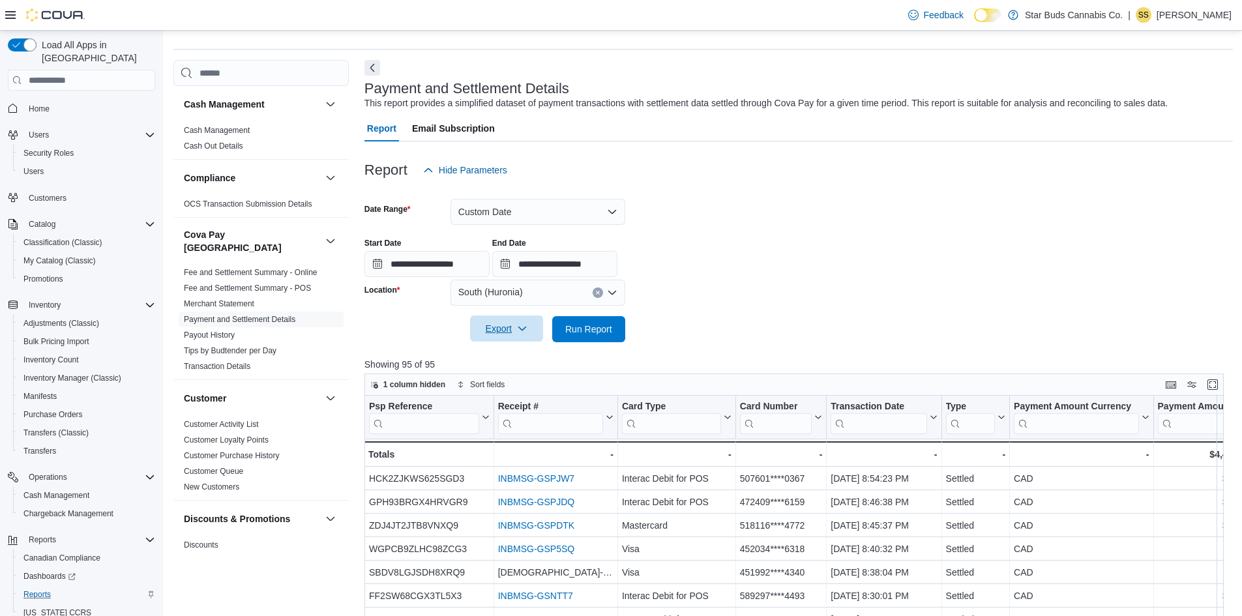
drag, startPoint x: 520, startPoint y: 331, endPoint x: 524, endPoint y: 342, distance: 11.1
click at [520, 331] on icon "button" at bounding box center [522, 328] width 10 height 10
click at [522, 355] on span "Export to Excel" at bounding box center [508, 355] width 59 height 10
